Goal: Task Accomplishment & Management: Use online tool/utility

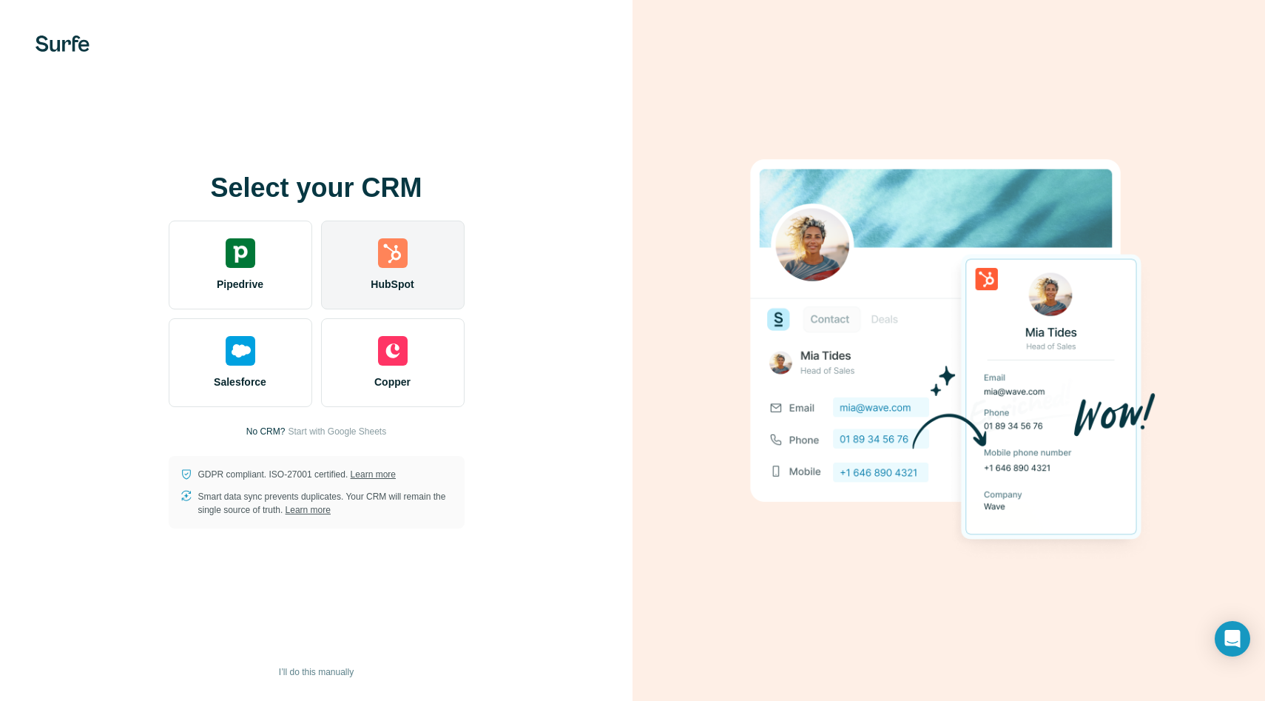
click at [405, 266] on img at bounding box center [393, 253] width 30 height 30
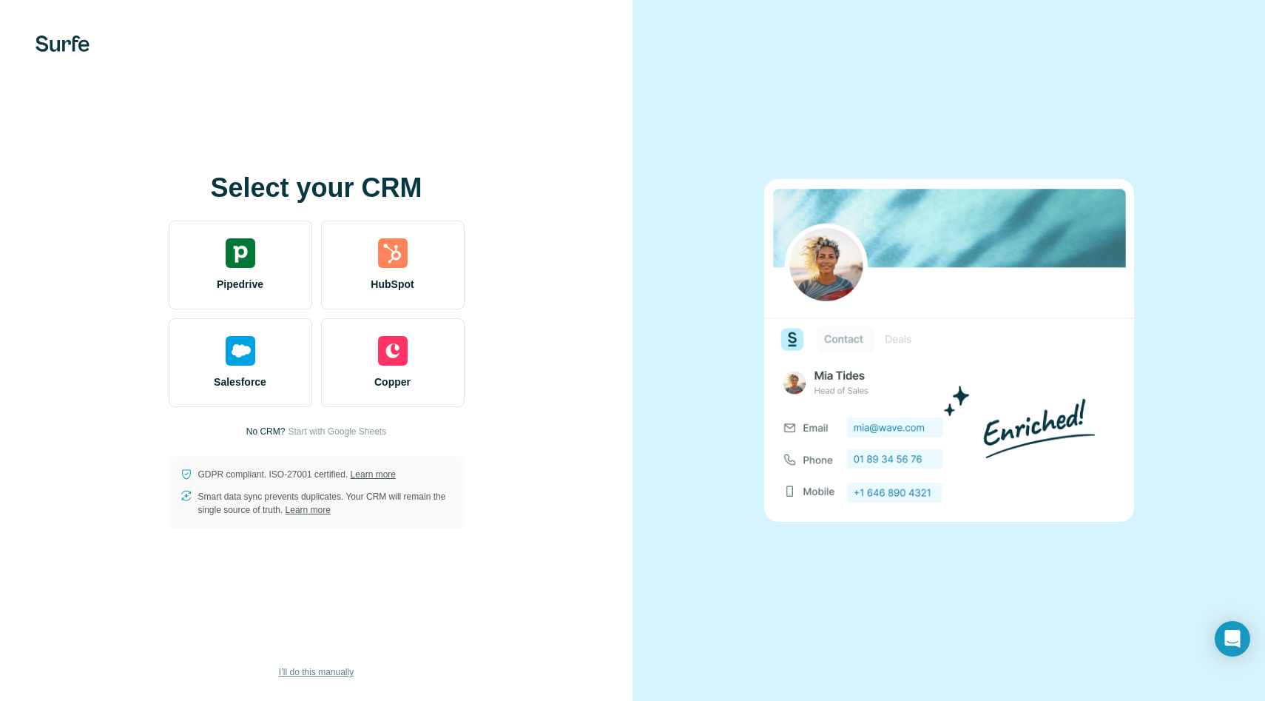
click at [328, 673] on span "I’ll do this manually" at bounding box center [316, 671] width 75 height 13
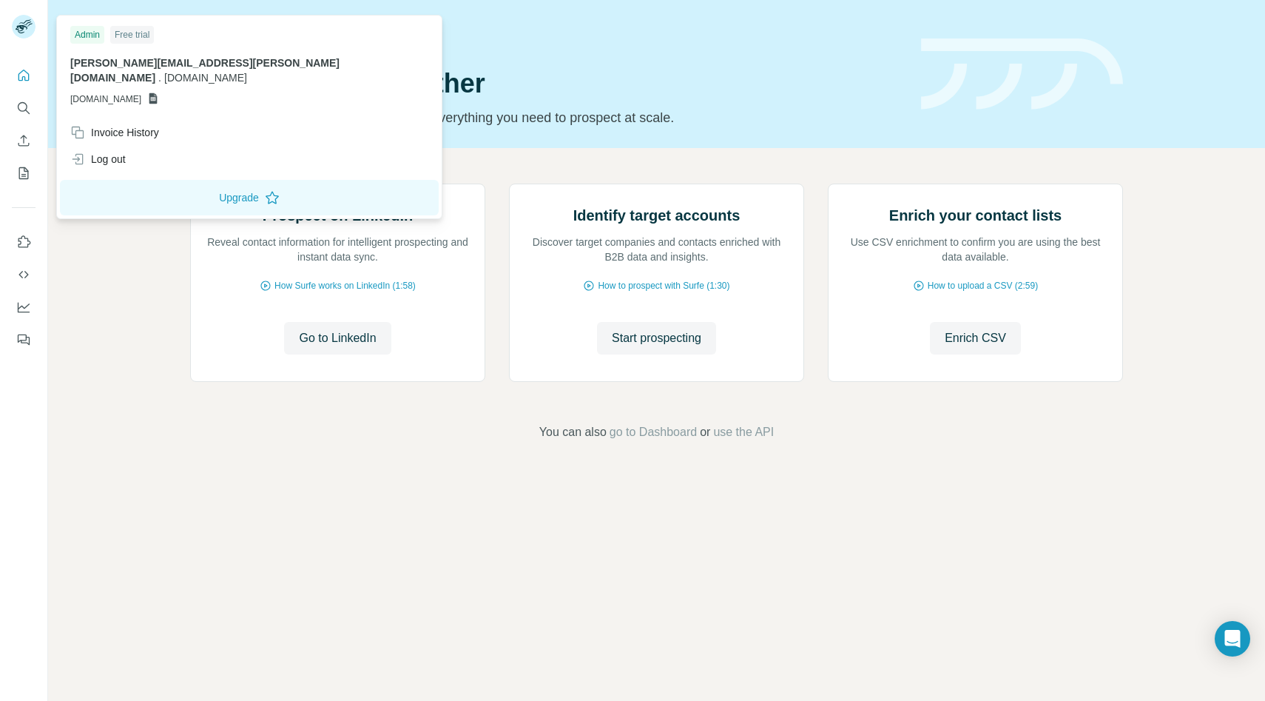
click at [24, 30] on rect at bounding box center [24, 27] width 24 height 24
click at [115, 152] on div "Log out" at bounding box center [97, 159] width 55 height 15
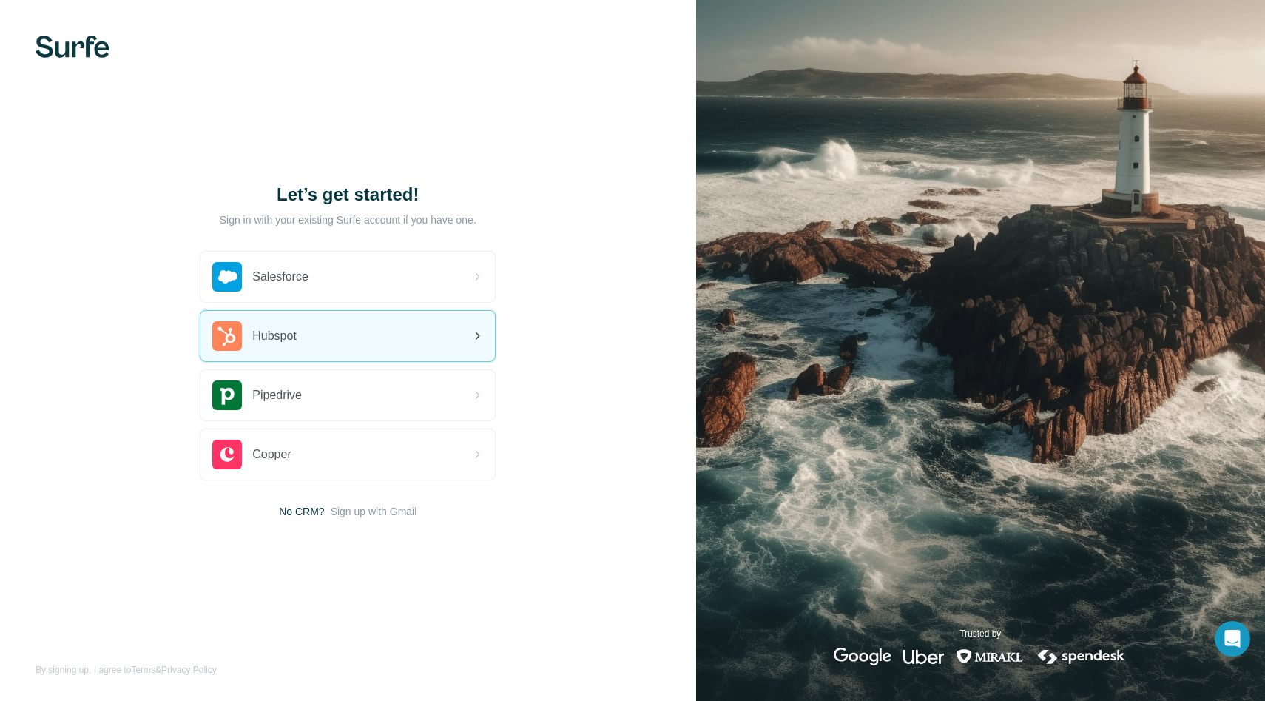
click at [315, 352] on div "Hubspot" at bounding box center [348, 336] width 295 height 50
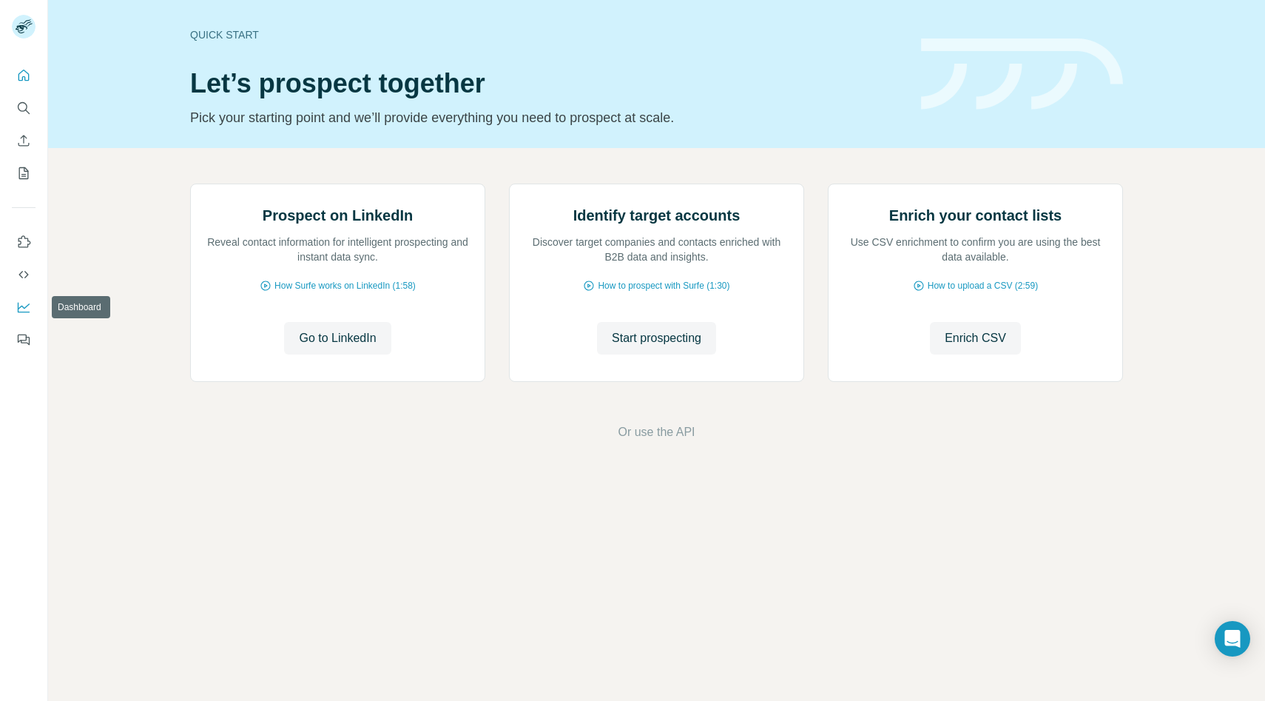
click at [21, 307] on icon "Dashboard" at bounding box center [23, 307] width 15 height 15
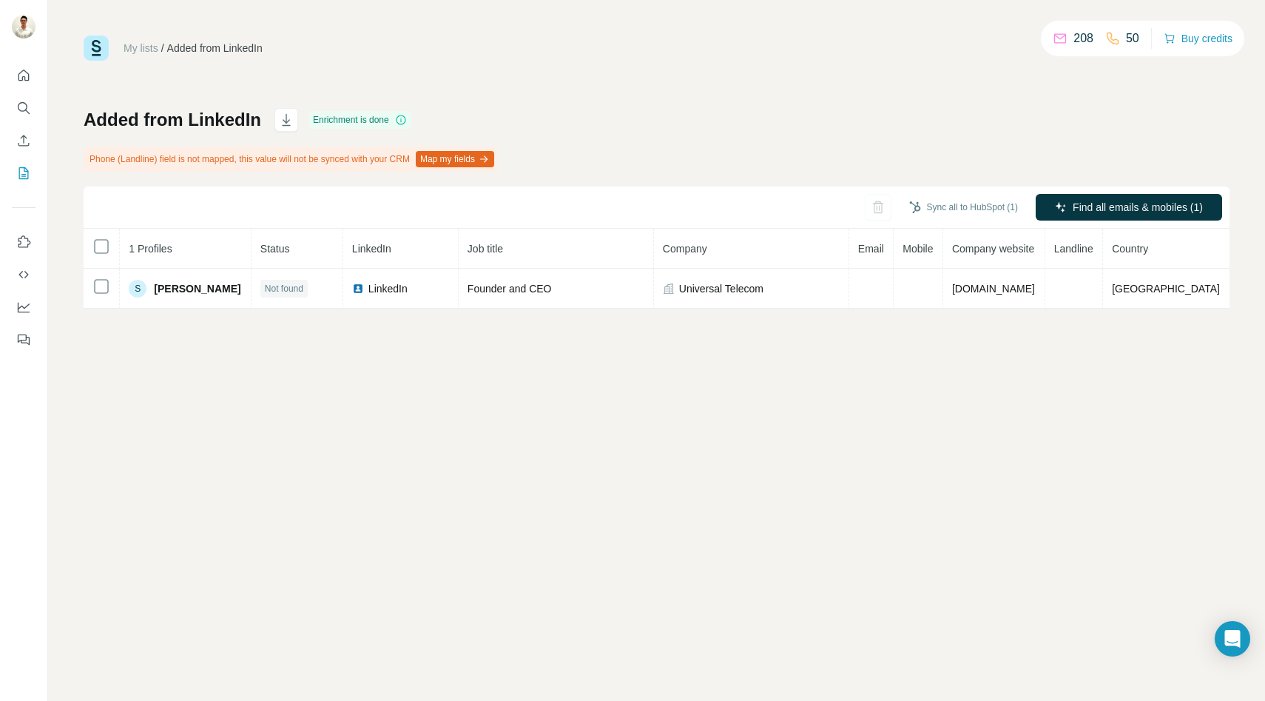
click at [494, 159] on button "Map my fields" at bounding box center [455, 159] width 78 height 16
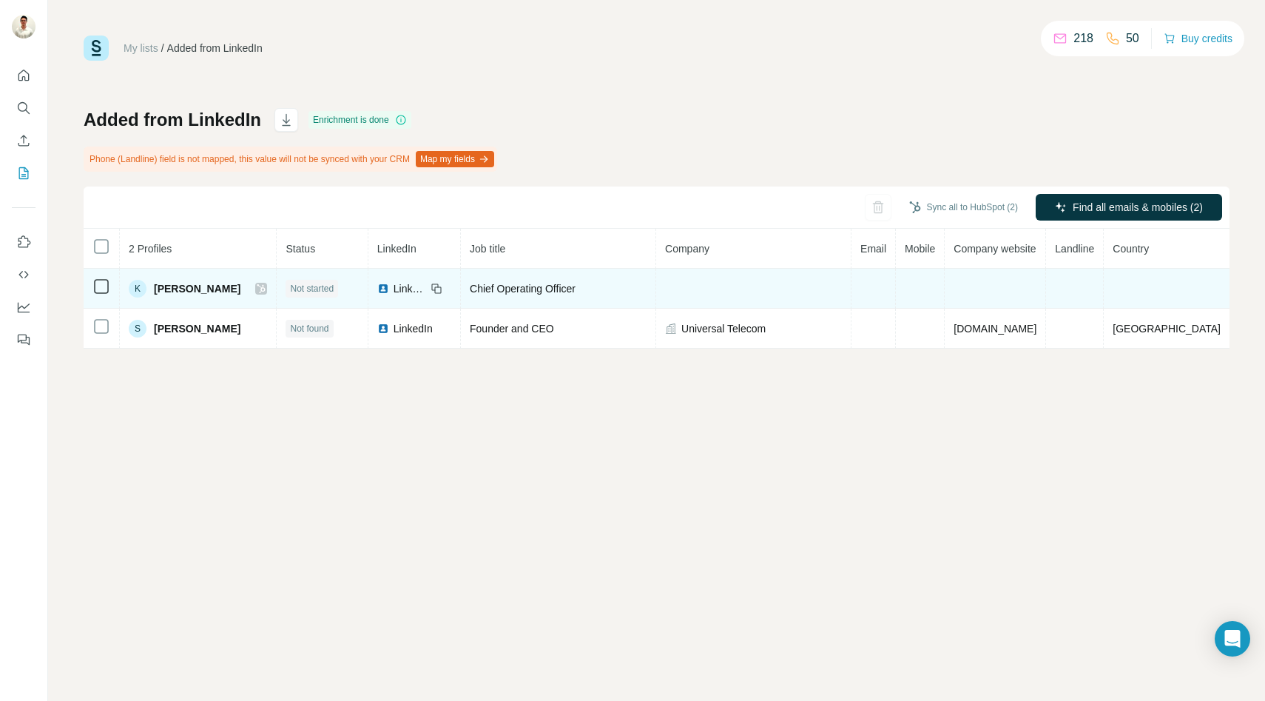
click at [215, 287] on span "[PERSON_NAME]" at bounding box center [197, 288] width 87 height 15
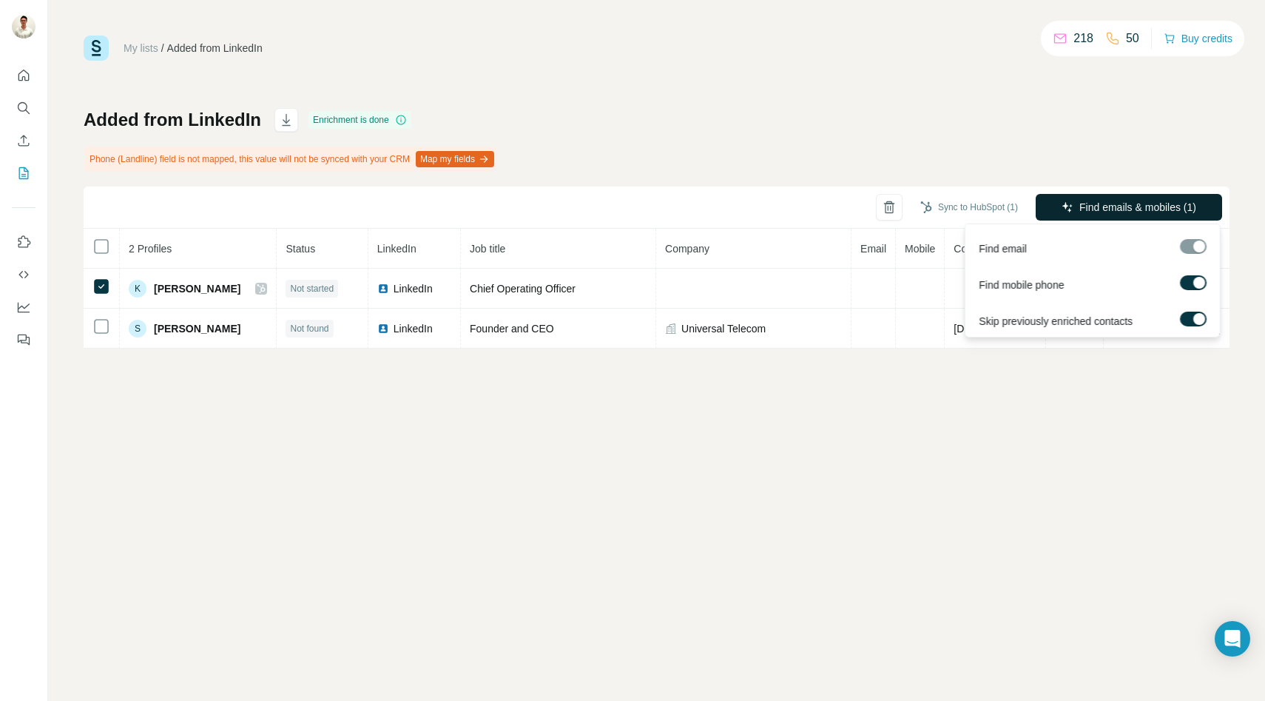
click at [1124, 201] on span "Find emails & mobiles (1)" at bounding box center [1138, 207] width 117 height 15
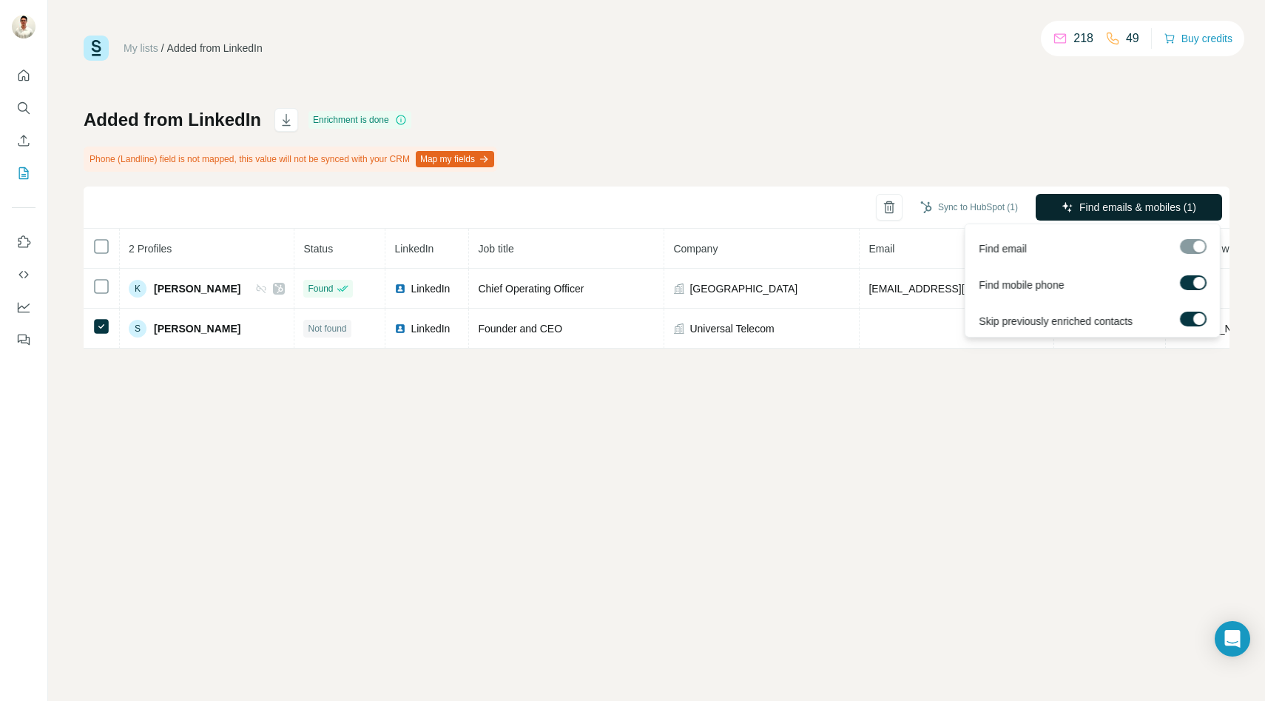
click at [1094, 203] on span "Find emails & mobiles (1)" at bounding box center [1138, 207] width 117 height 15
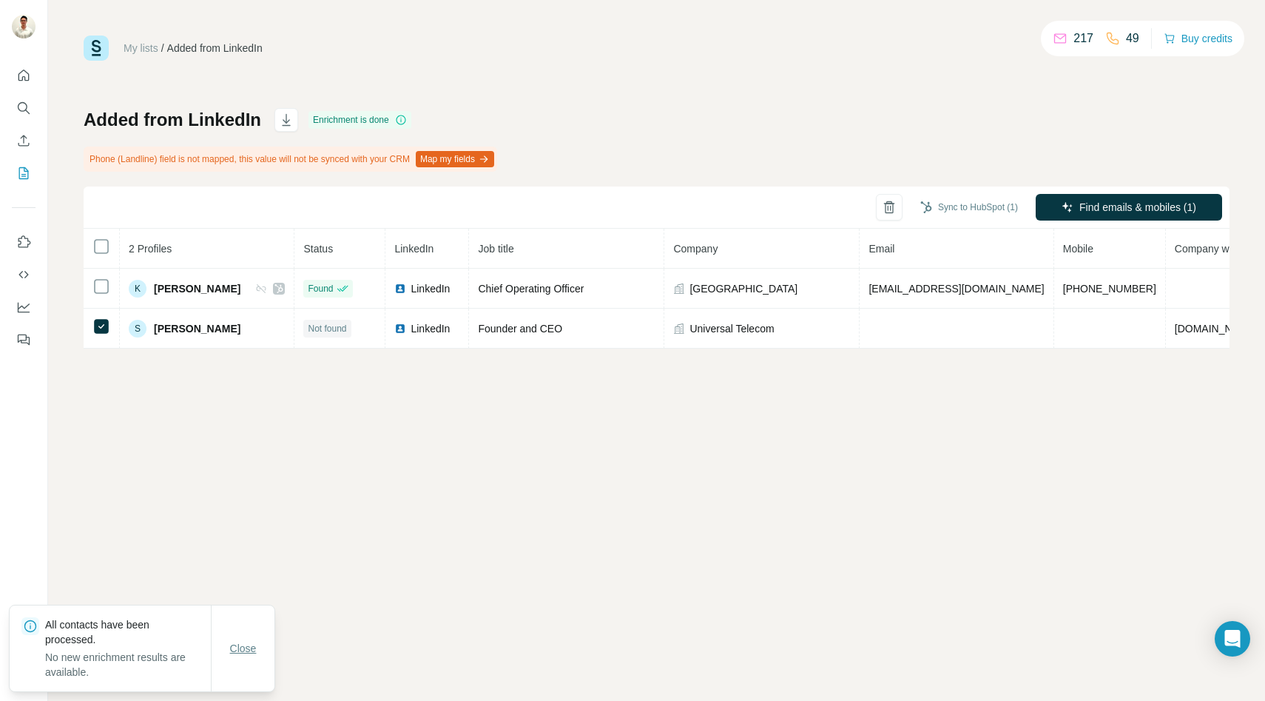
click at [249, 647] on span "Close" at bounding box center [243, 648] width 27 height 15
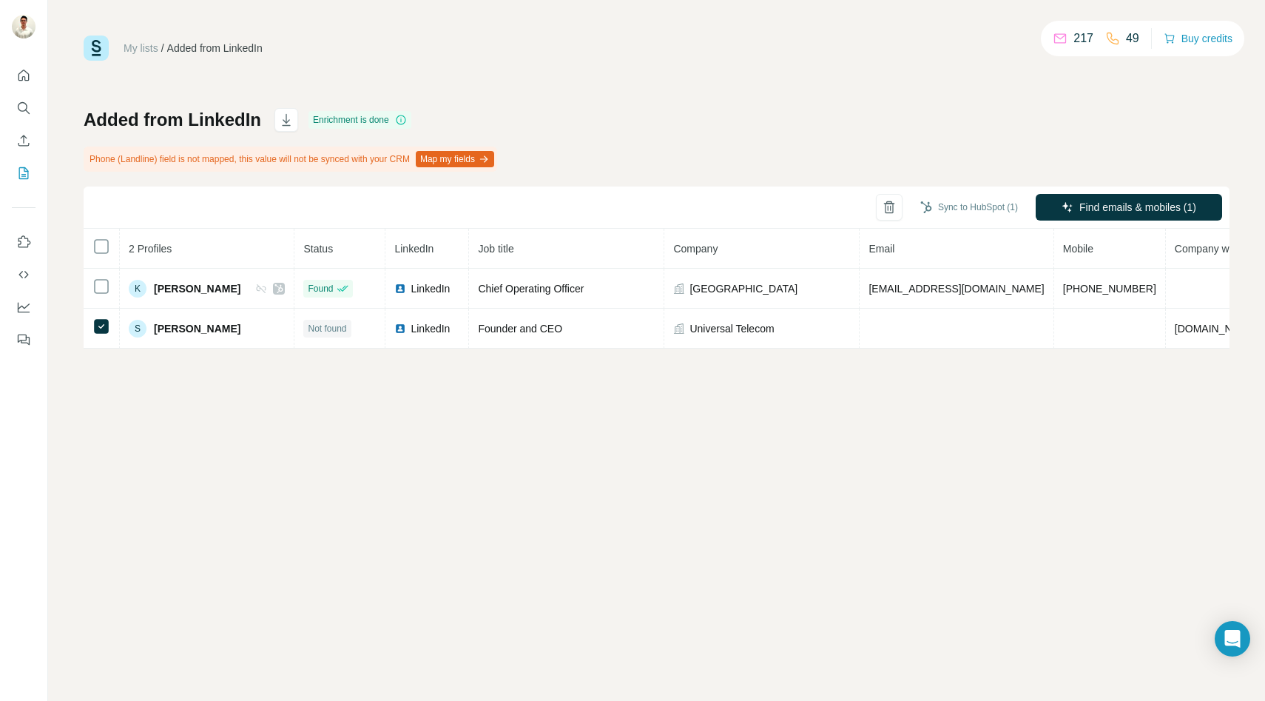
click at [594, 376] on div "My lists / Added from LinkedIn 217 49 Buy credits Added from LinkedIn Enrichmen…" at bounding box center [656, 350] width 1217 height 701
